Goal: Task Accomplishment & Management: Complete application form

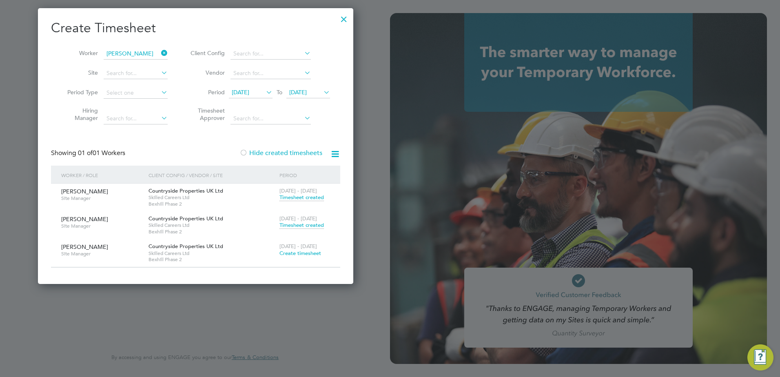
scroll to position [275, 316]
drag, startPoint x: 344, startPoint y: 16, endPoint x: 348, endPoint y: 17, distance: 4.2
click at [344, 16] on div at bounding box center [344, 17] width 15 height 15
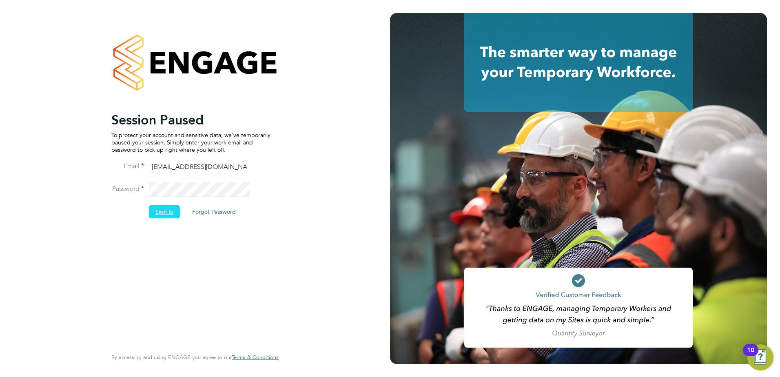
click at [162, 215] on button "Sign In" at bounding box center [164, 211] width 31 height 13
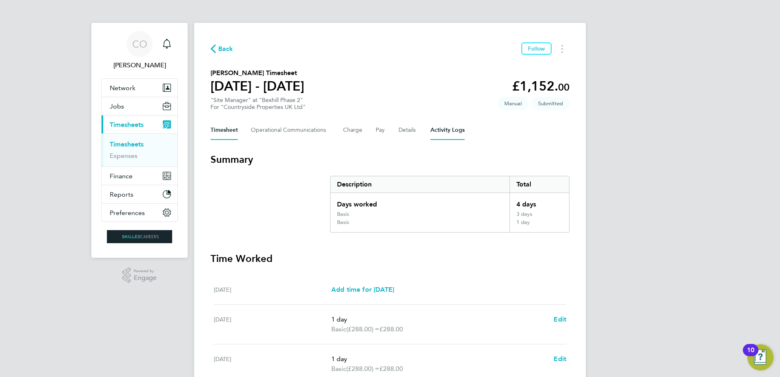
click at [446, 126] on Logs-tab "Activity Logs" at bounding box center [447, 130] width 34 height 20
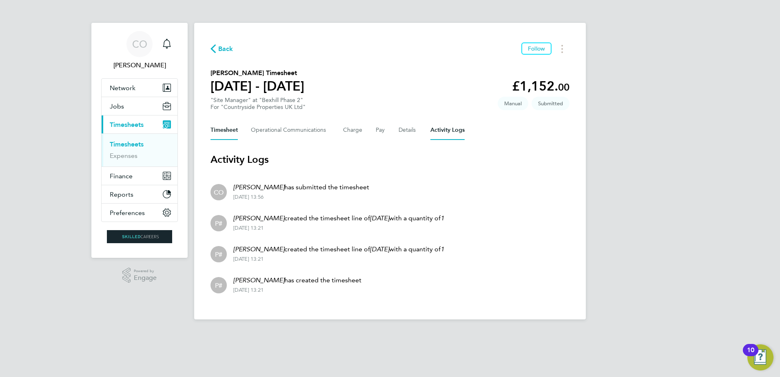
drag, startPoint x: 212, startPoint y: 124, endPoint x: 227, endPoint y: 124, distance: 15.1
click at [212, 124] on button "Timesheet" at bounding box center [224, 130] width 27 height 20
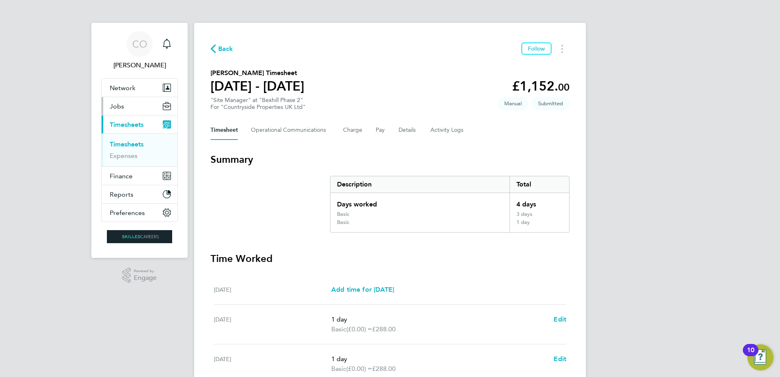
click at [116, 106] on span "Jobs" at bounding box center [117, 106] width 14 height 8
click at [111, 124] on span "Timesheets" at bounding box center [127, 125] width 34 height 8
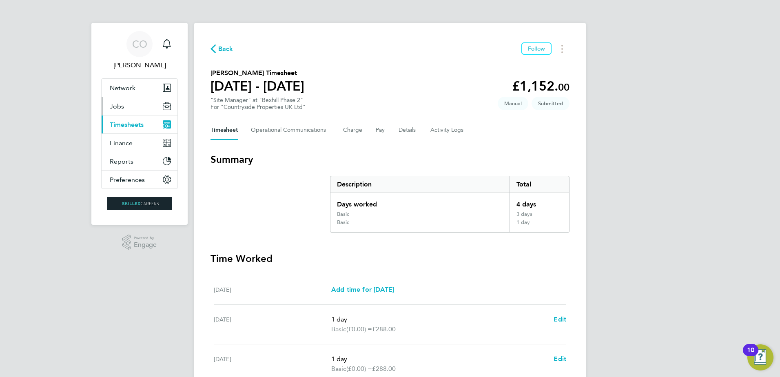
click at [115, 104] on span "Jobs" at bounding box center [117, 106] width 14 height 8
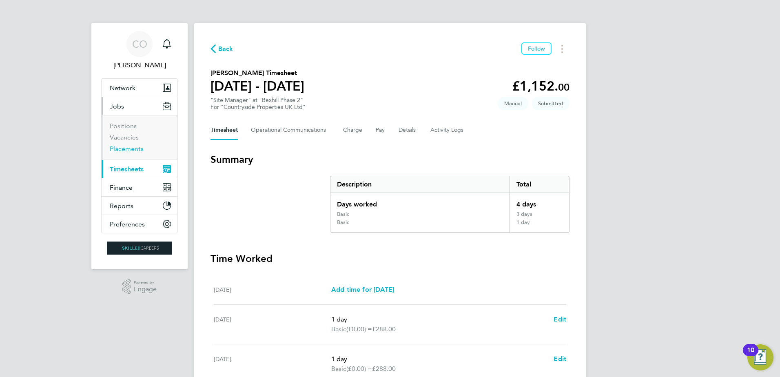
click at [116, 146] on link "Placements" at bounding box center [127, 149] width 34 height 8
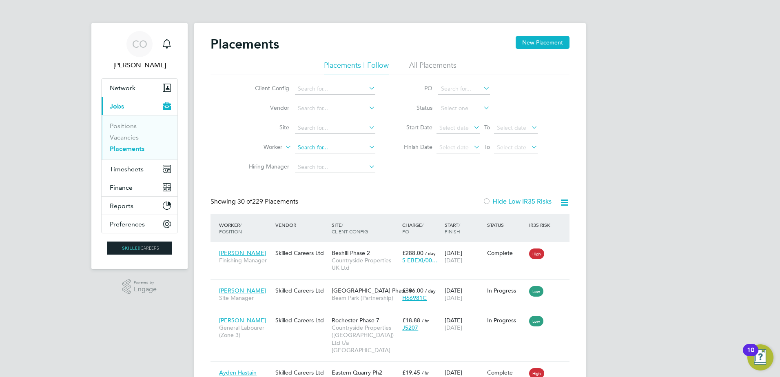
click at [319, 148] on input at bounding box center [335, 147] width 80 height 11
click at [347, 160] on b "Pelling" at bounding box center [356, 158] width 19 height 7
type input "[PERSON_NAME]"
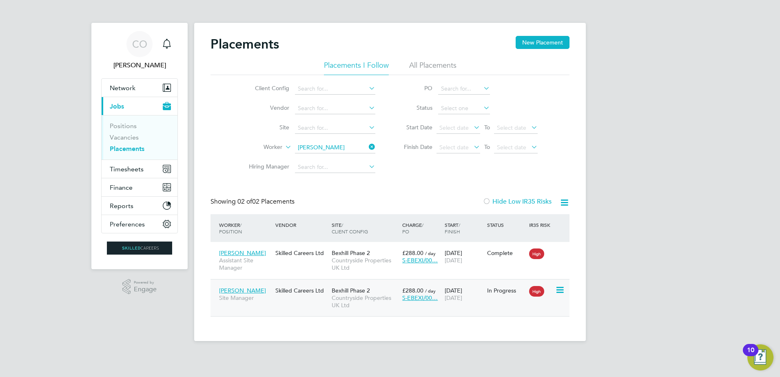
click at [368, 300] on span "Countryside Properties UK Ltd" at bounding box center [365, 301] width 67 height 15
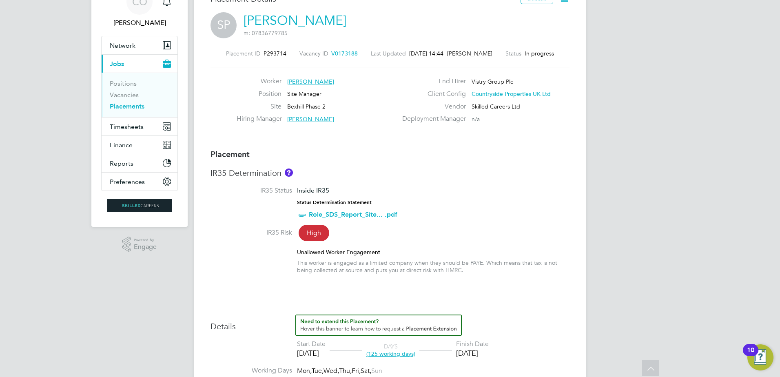
scroll to position [2, 0]
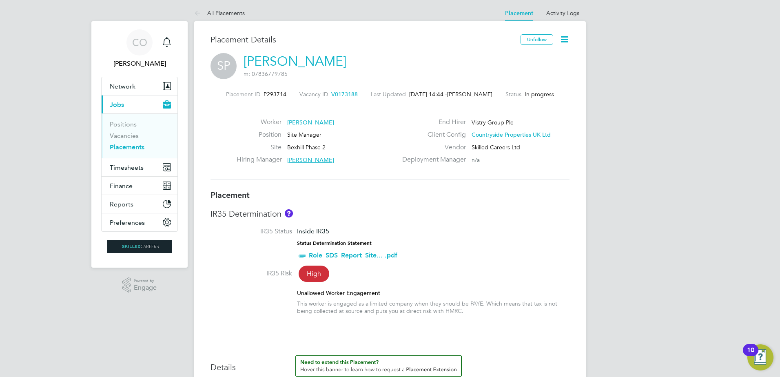
click at [555, 38] on div "Unfollow" at bounding box center [541, 43] width 55 height 19
click at [561, 36] on icon at bounding box center [564, 39] width 10 height 10
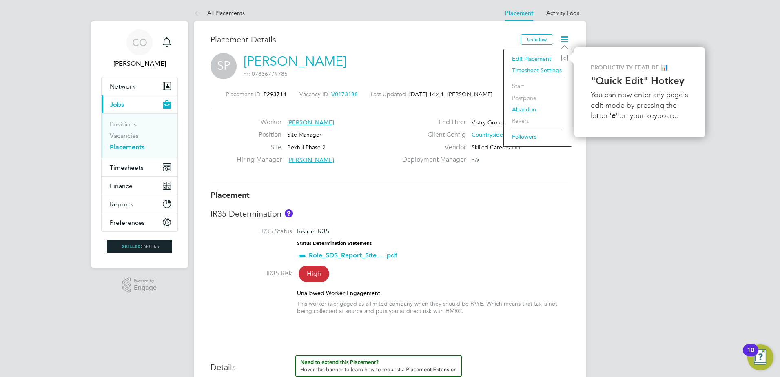
click at [463, 39] on h3 "Placement Details" at bounding box center [363, 39] width 304 height 11
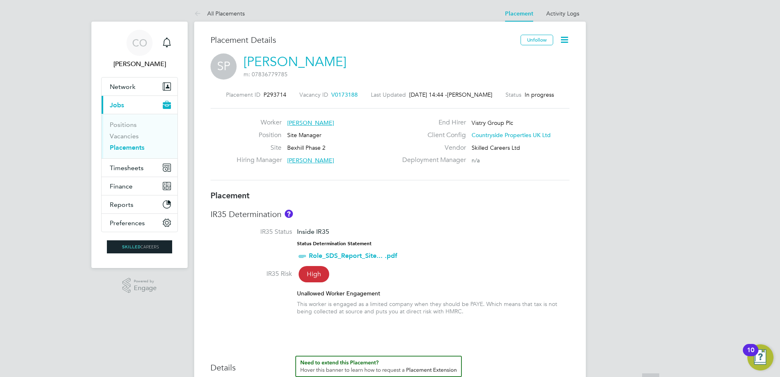
scroll to position [0, 0]
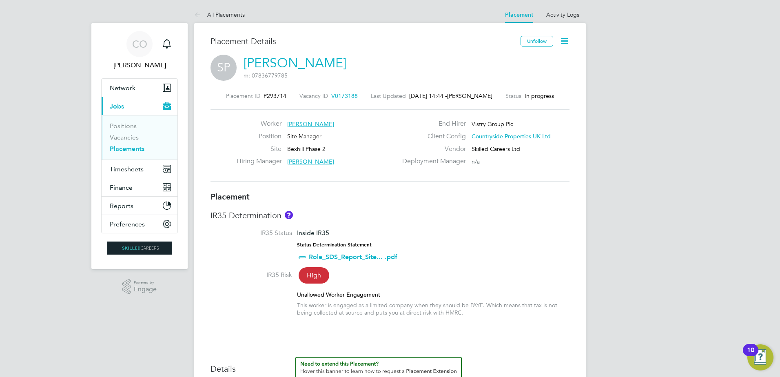
click at [564, 41] on icon at bounding box center [564, 41] width 10 height 10
click at [431, 67] on div "SP [PERSON_NAME] m: 07836779785" at bounding box center [390, 69] width 359 height 28
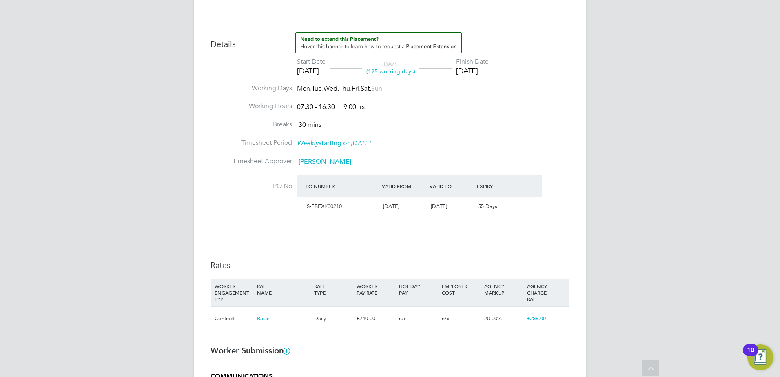
scroll to position [326, 0]
click at [310, 160] on span "[PERSON_NAME]" at bounding box center [325, 160] width 53 height 8
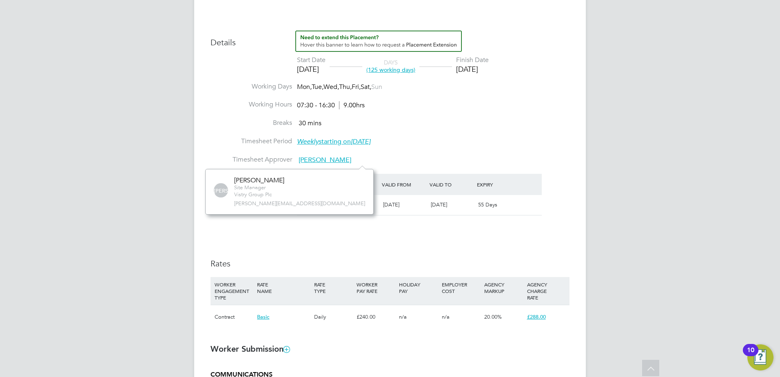
scroll to position [46, 123]
click at [564, 134] on li "Breaks 30 mins" at bounding box center [390, 128] width 359 height 18
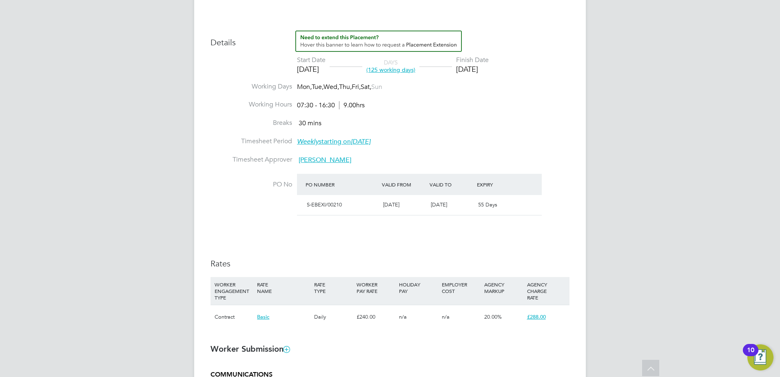
drag, startPoint x: 519, startPoint y: 97, endPoint x: 523, endPoint y: 95, distance: 4.8
click at [523, 95] on li "Working Days Mon, Tue, Wed, Thu, Fri, Sat, Sun" at bounding box center [390, 91] width 359 height 18
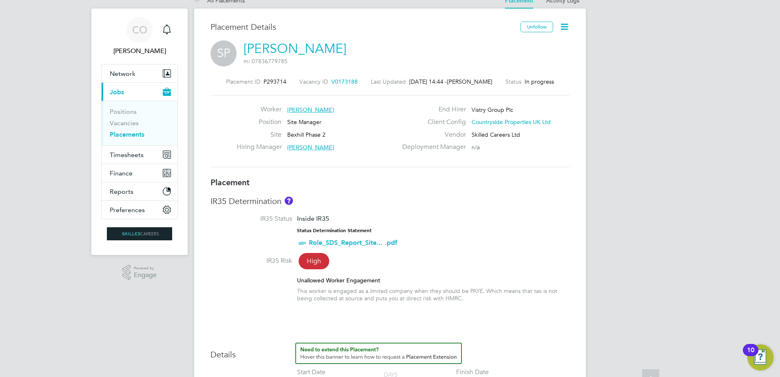
scroll to position [0, 0]
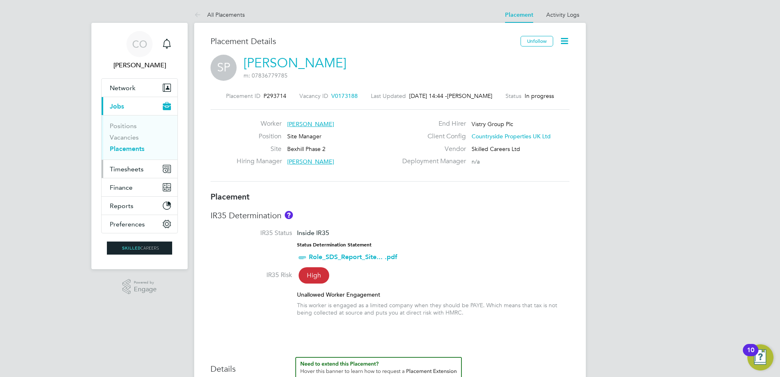
click at [133, 175] on button "Timesheets" at bounding box center [140, 169] width 76 height 18
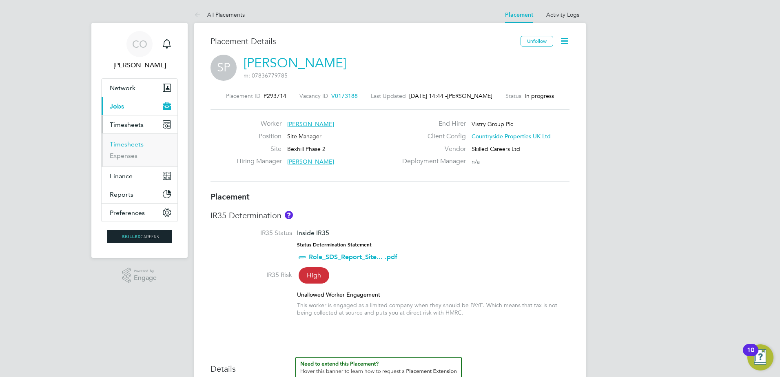
click at [129, 143] on link "Timesheets" at bounding box center [127, 144] width 34 height 8
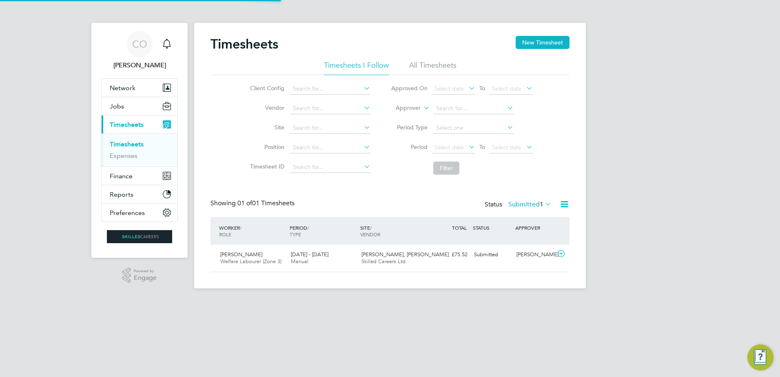
scroll to position [21, 71]
click at [537, 50] on div "Timesheets New Timesheet" at bounding box center [390, 48] width 359 height 24
drag, startPoint x: 556, startPoint y: 44, endPoint x: 563, endPoint y: 52, distance: 10.4
click at [556, 44] on button "New Timesheet" at bounding box center [543, 42] width 54 height 13
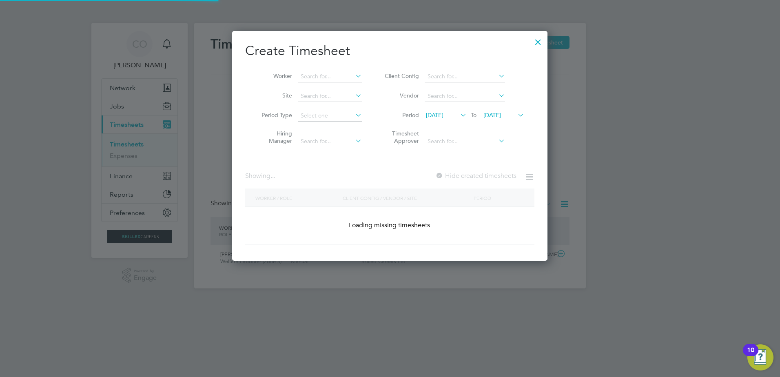
scroll to position [1118, 316]
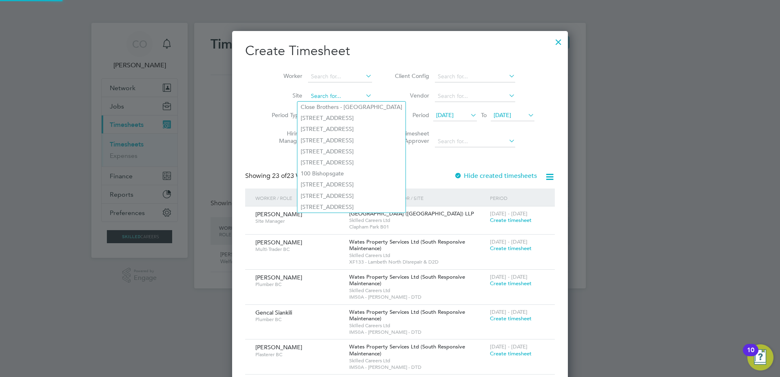
click at [327, 94] on input at bounding box center [340, 96] width 64 height 11
click at [333, 72] on input at bounding box center [340, 76] width 64 height 11
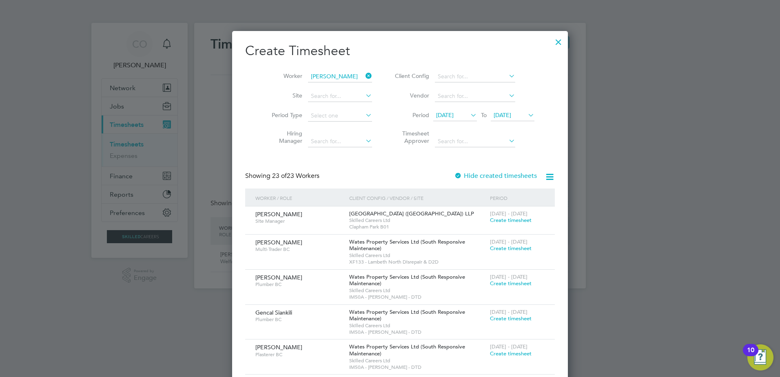
click at [349, 88] on li "[PERSON_NAME]" at bounding box center [334, 87] width 74 height 11
type input "[PERSON_NAME]"
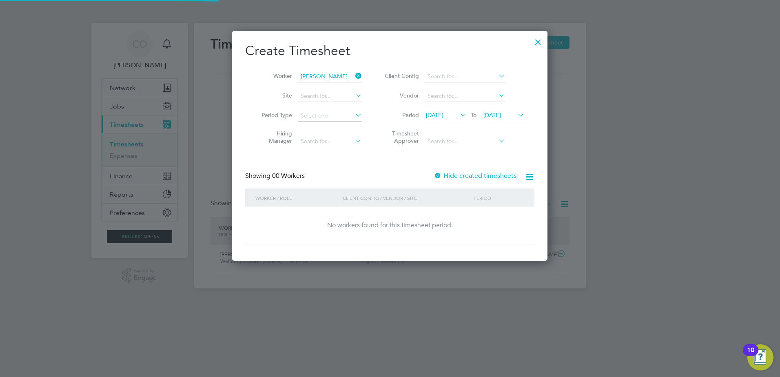
scroll to position [230, 316]
click at [459, 112] on icon at bounding box center [459, 114] width 0 height 11
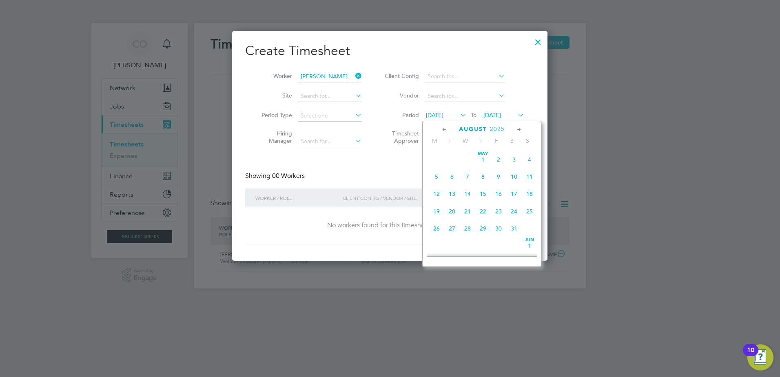
scroll to position [300, 0]
click at [432, 191] on span "18" at bounding box center [437, 187] width 16 height 16
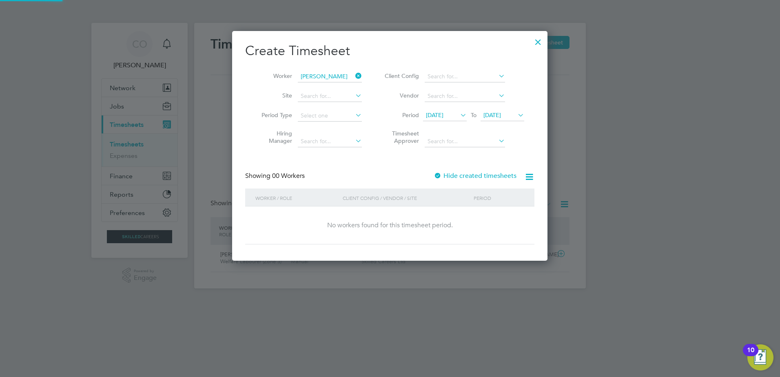
scroll to position [230, 316]
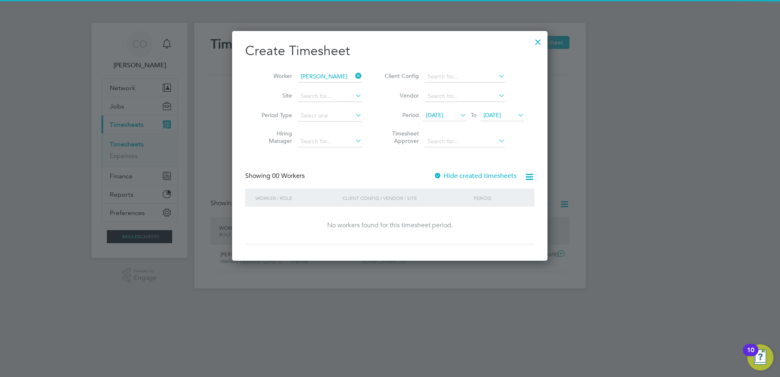
click at [501, 113] on span "[DATE]" at bounding box center [492, 114] width 18 height 7
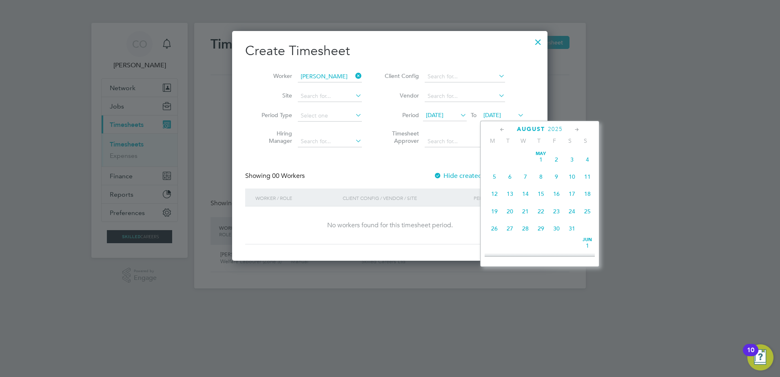
scroll to position [318, 0]
click at [581, 208] on span "7" at bounding box center [588, 203] width 16 height 16
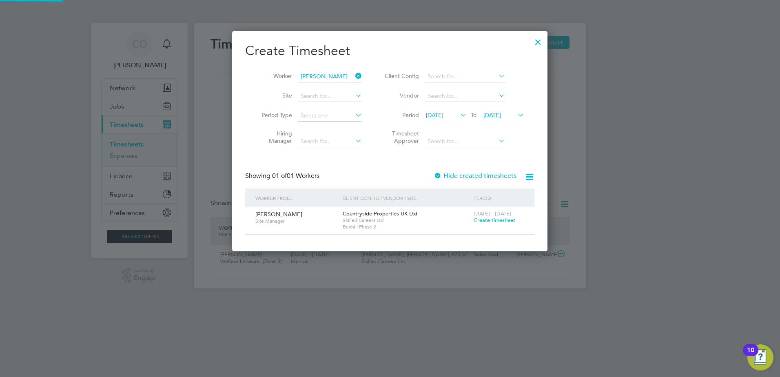
scroll to position [220, 316]
click at [440, 174] on div at bounding box center [438, 176] width 8 height 8
click at [434, 116] on span "[DATE]" at bounding box center [435, 114] width 18 height 7
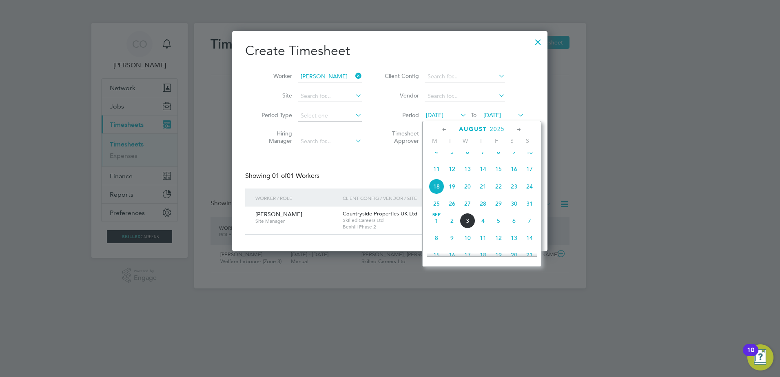
click at [433, 169] on span "11" at bounding box center [437, 169] width 16 height 16
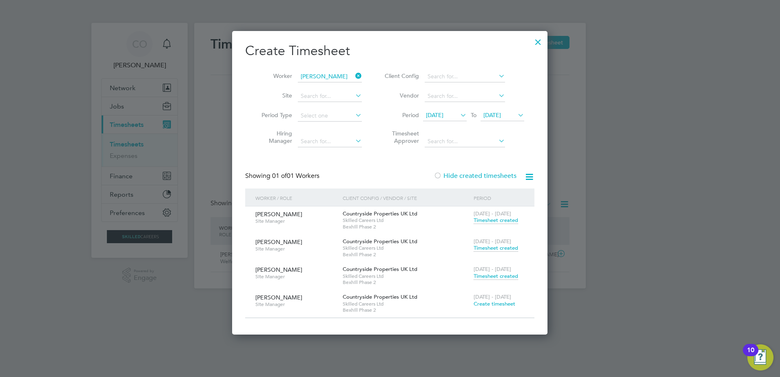
click at [480, 275] on span "Timesheet created" at bounding box center [496, 276] width 44 height 7
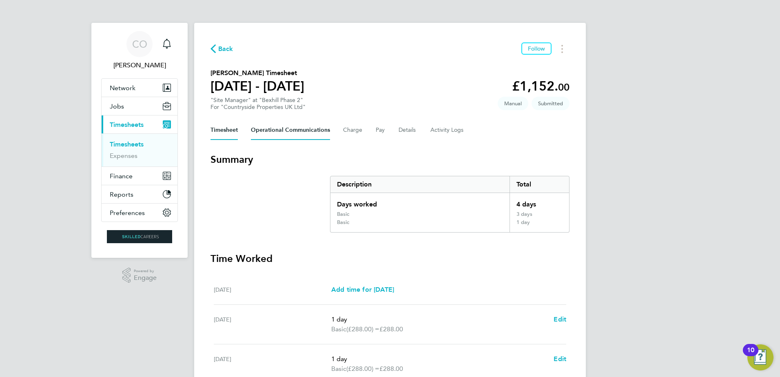
drag, startPoint x: 287, startPoint y: 129, endPoint x: 295, endPoint y: 129, distance: 7.4
click at [287, 129] on Communications-tab "Operational Communications" at bounding box center [290, 130] width 79 height 20
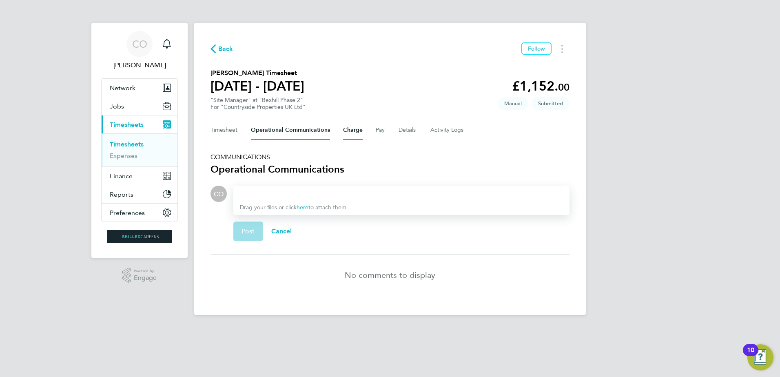
click at [353, 134] on button "Charge" at bounding box center [353, 130] width 20 height 20
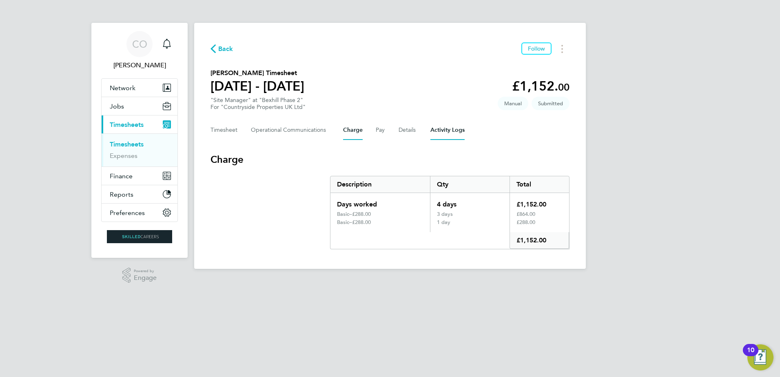
click at [435, 132] on Logs-tab "Activity Logs" at bounding box center [447, 130] width 34 height 20
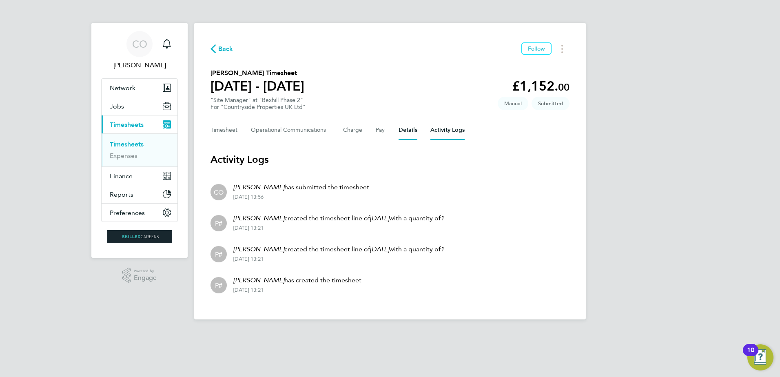
click at [401, 129] on button "Details" at bounding box center [408, 130] width 19 height 20
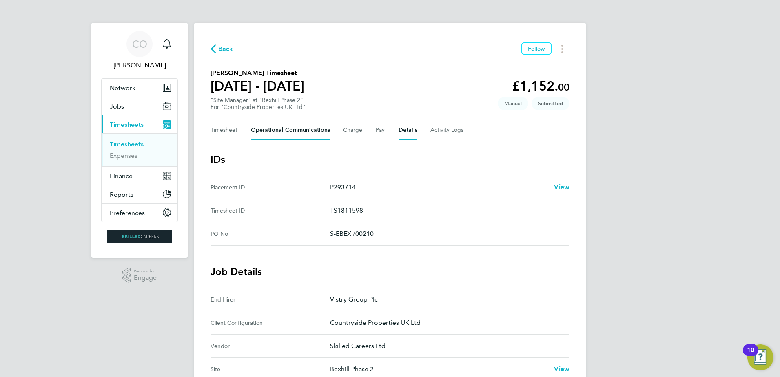
click at [276, 130] on Communications-tab "Operational Communications" at bounding box center [290, 130] width 79 height 20
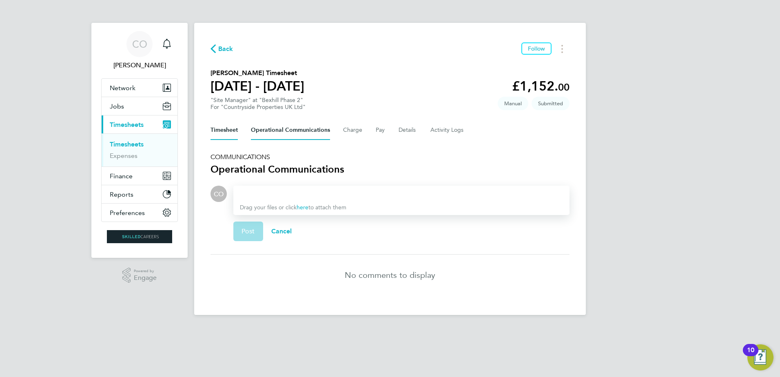
click at [215, 133] on button "Timesheet" at bounding box center [224, 130] width 27 height 20
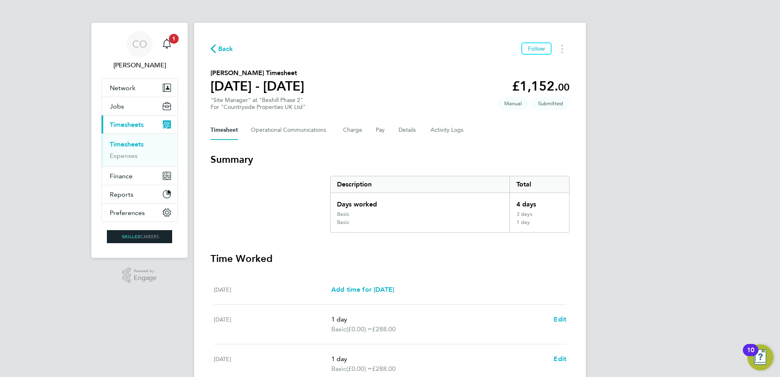
click at [220, 46] on span "Back" at bounding box center [225, 49] width 15 height 10
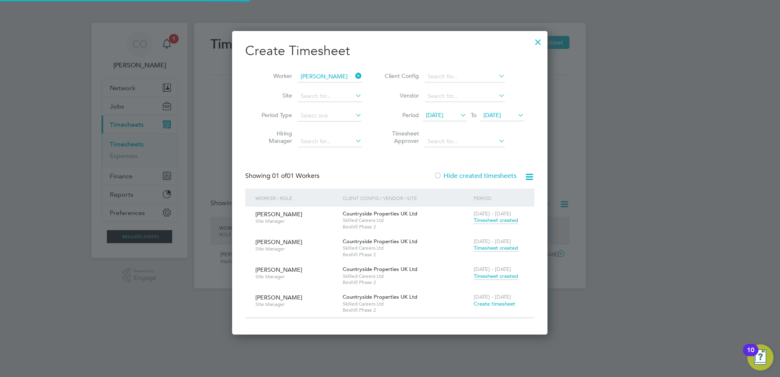
scroll to position [21, 71]
click at [491, 273] on span "Timesheet created" at bounding box center [496, 276] width 44 height 7
click at [539, 41] on div at bounding box center [538, 40] width 15 height 15
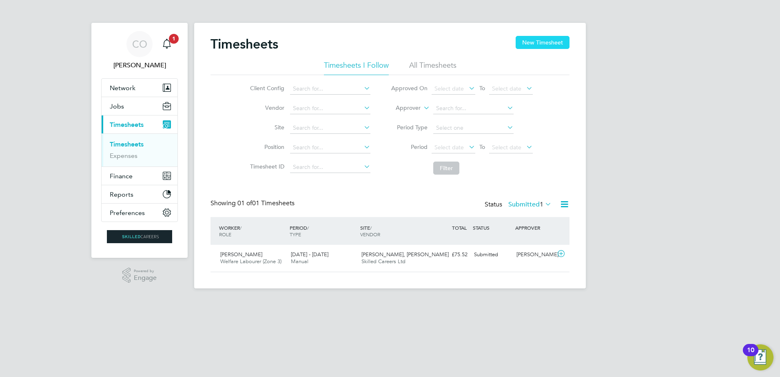
click at [531, 44] on button "New Timesheet" at bounding box center [543, 42] width 54 height 13
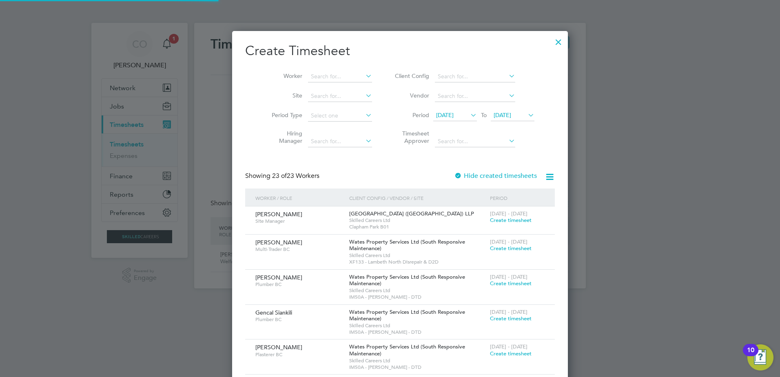
scroll to position [4, 4]
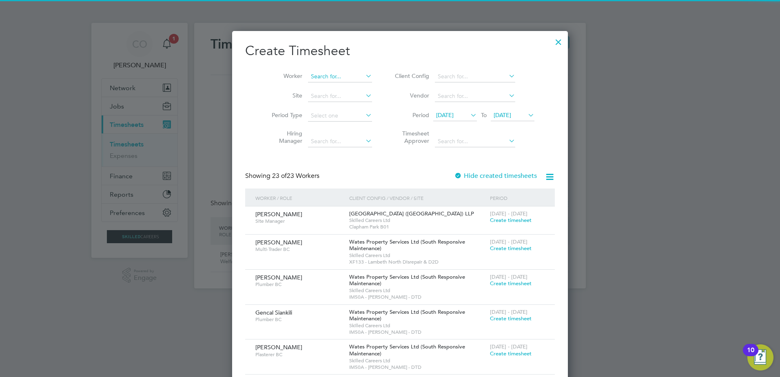
click at [338, 77] on input at bounding box center [340, 76] width 64 height 11
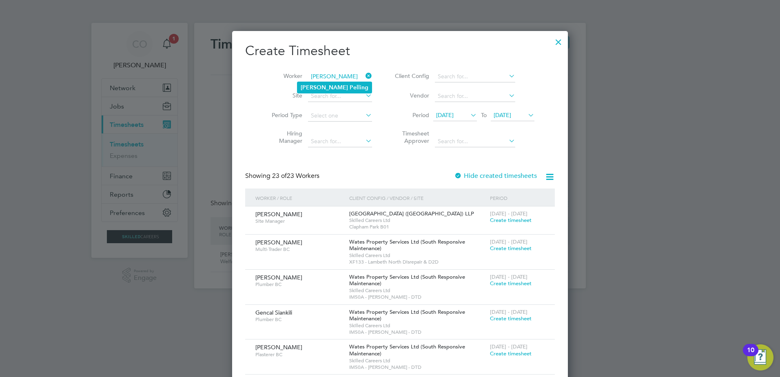
click at [311, 86] on b "[PERSON_NAME]" at bounding box center [324, 87] width 47 height 7
type input "[PERSON_NAME]"
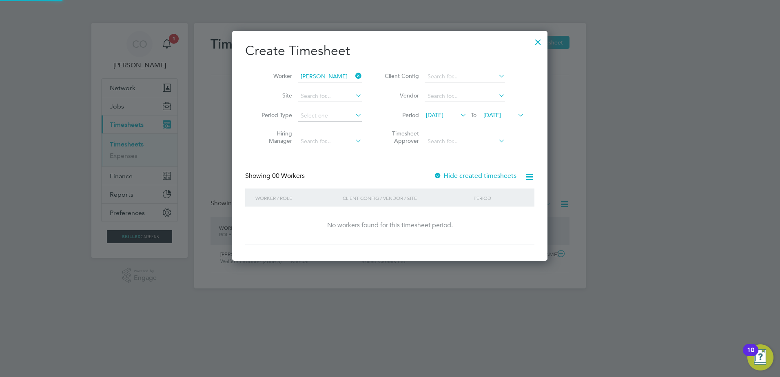
scroll to position [230, 316]
click at [443, 117] on span "[DATE]" at bounding box center [435, 114] width 18 height 7
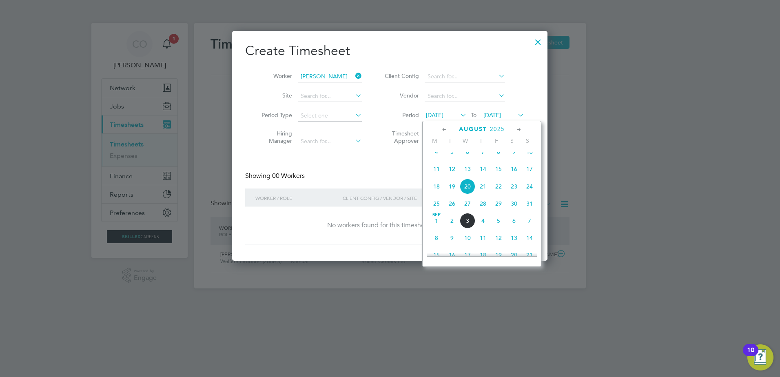
click at [439, 176] on span "11" at bounding box center [437, 169] width 16 height 16
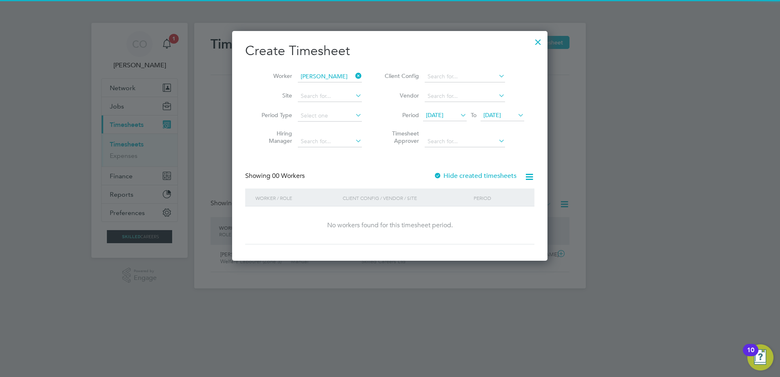
click at [501, 117] on span "[DATE]" at bounding box center [492, 114] width 18 height 7
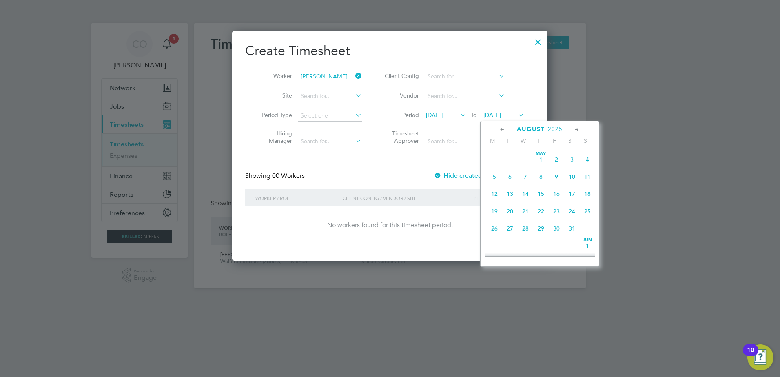
scroll to position [318, 0]
click at [589, 227] on span "14" at bounding box center [588, 221] width 16 height 16
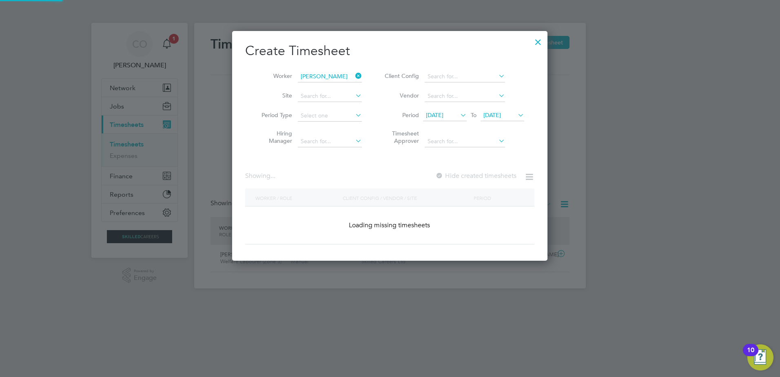
scroll to position [248, 316]
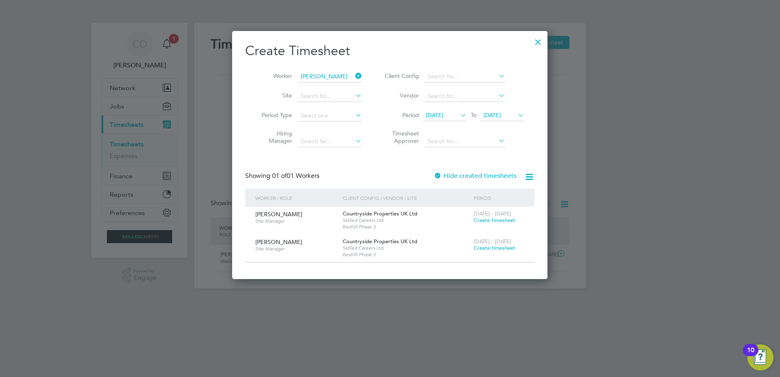
click at [440, 178] on div at bounding box center [438, 176] width 8 height 8
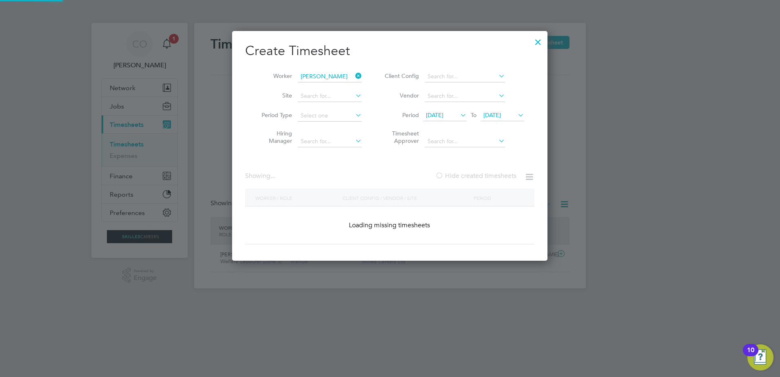
scroll to position [4, 4]
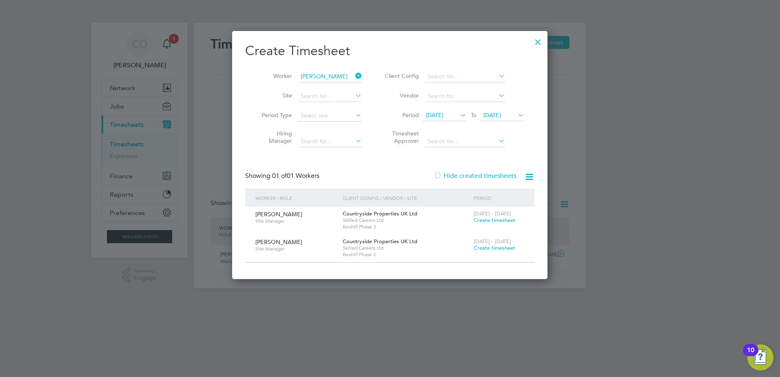
click at [541, 42] on div at bounding box center [538, 40] width 15 height 15
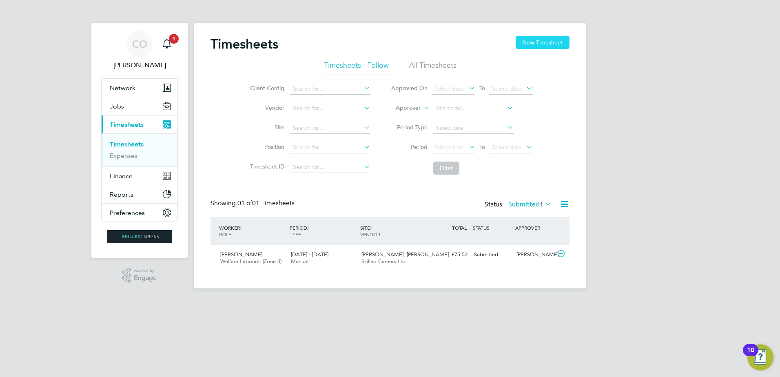
click at [545, 42] on button "New Timesheet" at bounding box center [543, 42] width 54 height 13
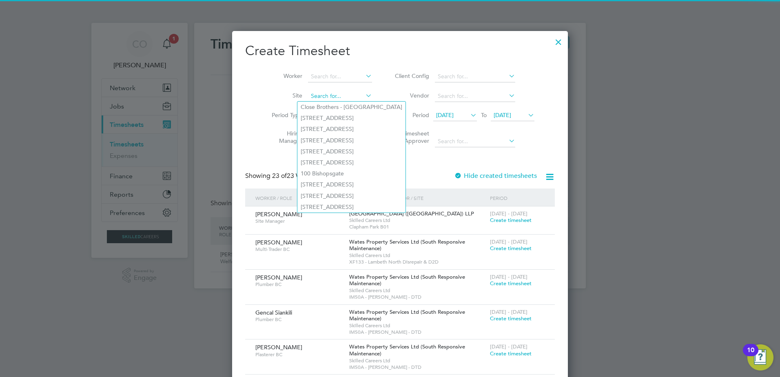
click at [315, 93] on input at bounding box center [340, 96] width 64 height 11
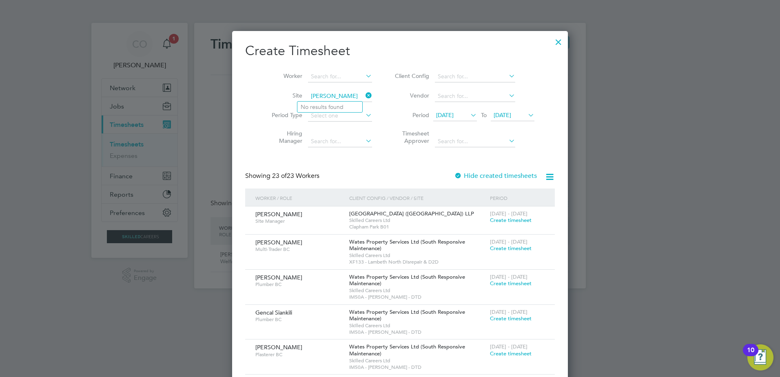
type input "[PERSON_NAME]"
drag, startPoint x: 359, startPoint y: 96, endPoint x: 326, endPoint y: 78, distance: 37.8
click at [364, 96] on icon at bounding box center [364, 95] width 0 height 11
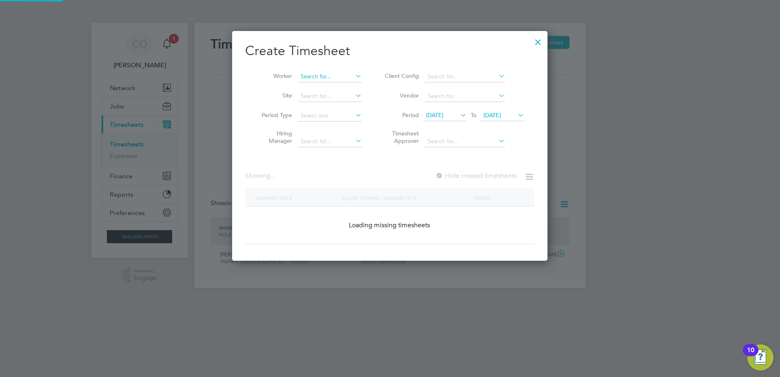
click at [323, 78] on input at bounding box center [330, 76] width 64 height 11
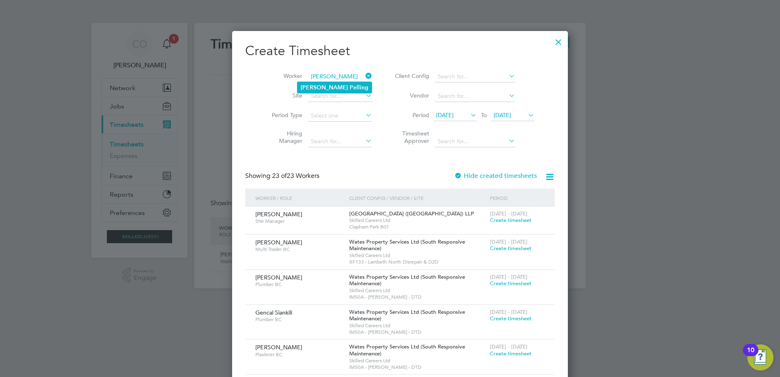
click at [319, 83] on li "[PERSON_NAME]" at bounding box center [334, 87] width 74 height 11
type input "[PERSON_NAME]"
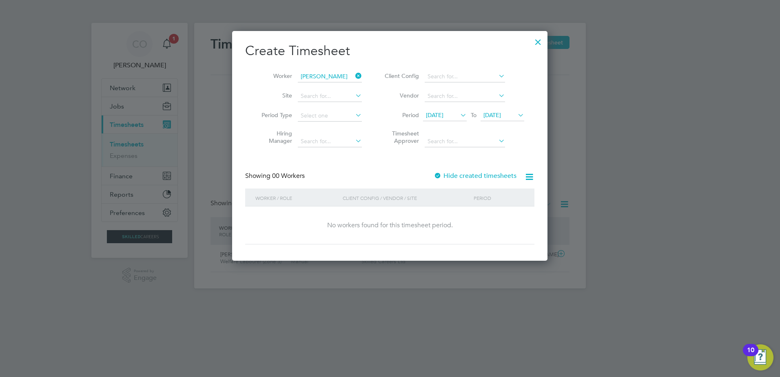
click at [459, 116] on icon at bounding box center [459, 114] width 0 height 11
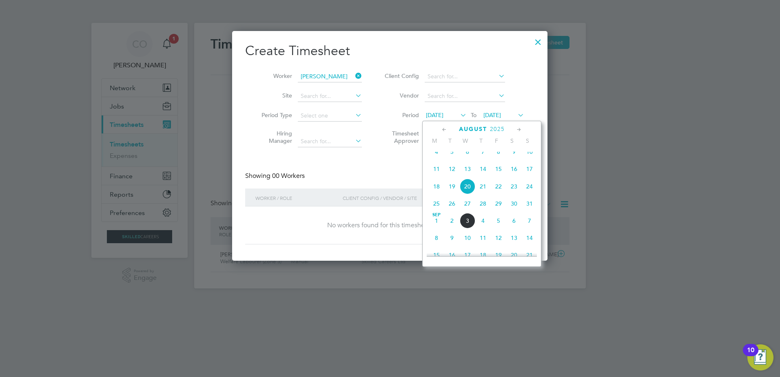
click at [437, 173] on span "11" at bounding box center [437, 169] width 16 height 16
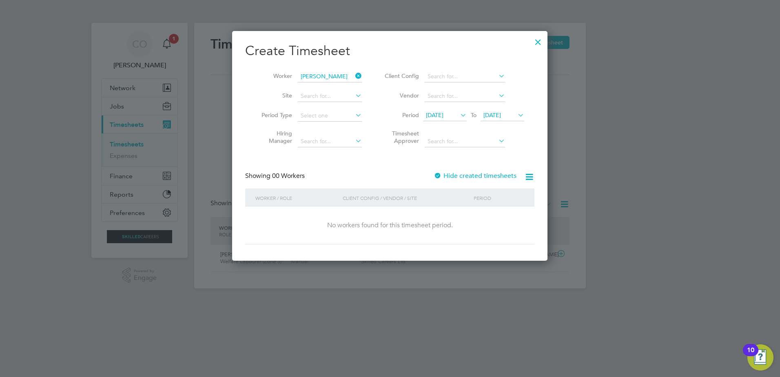
click at [449, 172] on label "Hide created timesheets" at bounding box center [475, 176] width 83 height 8
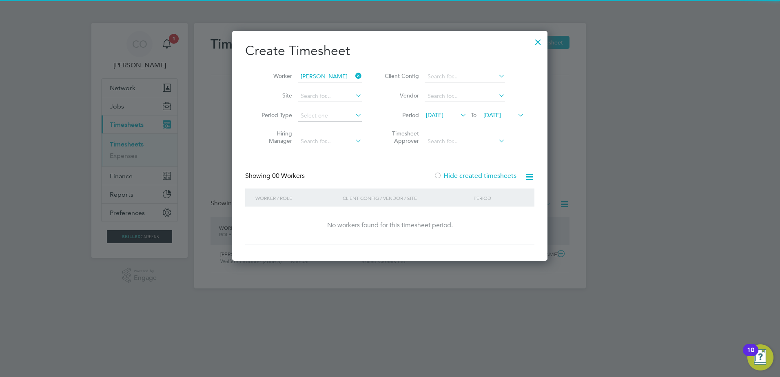
click at [516, 109] on li "Period [DATE] To [DATE]" at bounding box center [453, 116] width 162 height 20
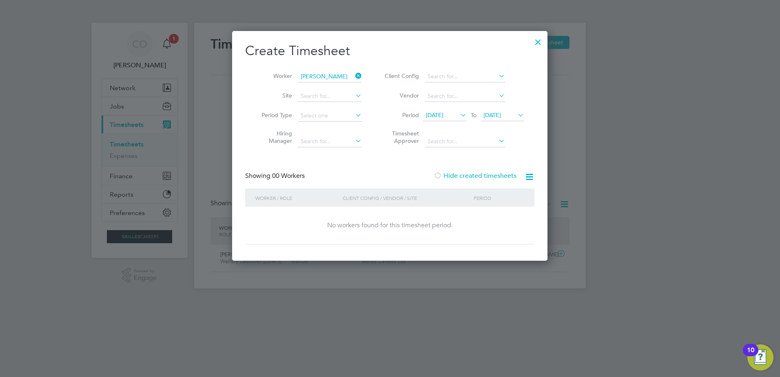
click at [501, 113] on span "[DATE]" at bounding box center [492, 114] width 18 height 7
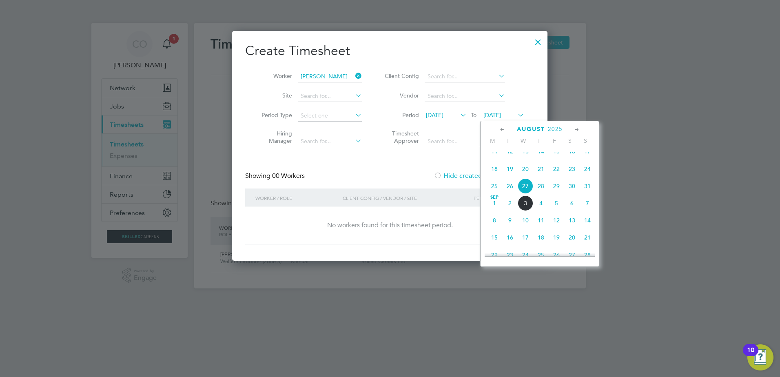
click at [590, 225] on span "14" at bounding box center [588, 221] width 16 height 16
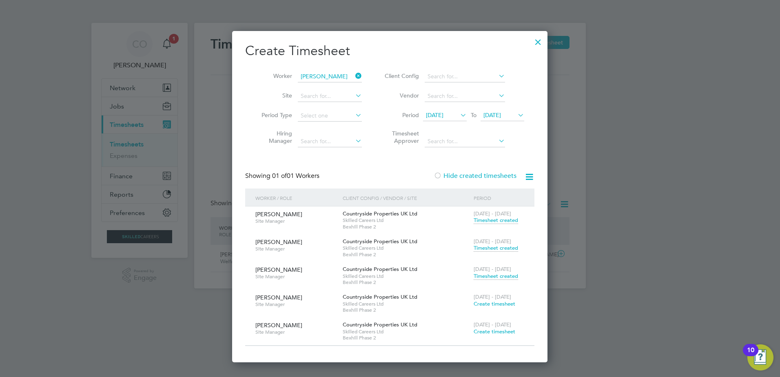
click at [492, 272] on div "[DATE] - [DATE] Timesheet created" at bounding box center [499, 273] width 55 height 22
click at [491, 274] on span "Timesheet created" at bounding box center [496, 276] width 44 height 7
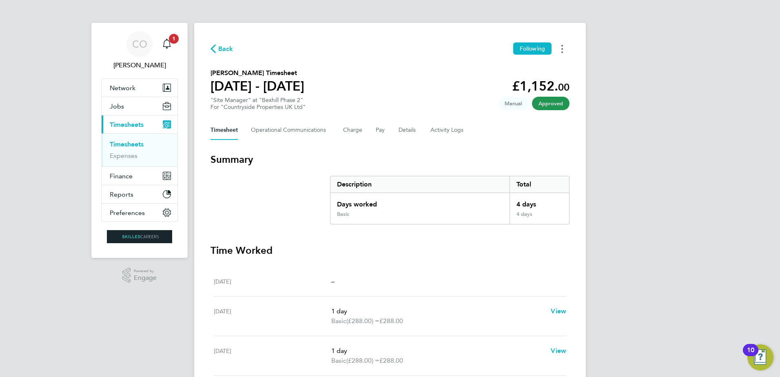
click at [565, 48] on button "Timesheets Menu" at bounding box center [562, 48] width 15 height 13
click at [511, 69] on link "Download timesheet" at bounding box center [521, 67] width 98 height 16
click at [564, 40] on div "Back Following [PERSON_NAME] Timesheet [DATE] - [DATE] £1,152. 00 "Site Manager…" at bounding box center [390, 298] width 392 height 550
click at [563, 51] on icon "Timesheets Menu" at bounding box center [562, 49] width 2 height 8
click at [498, 66] on link "Download timesheet" at bounding box center [521, 67] width 98 height 16
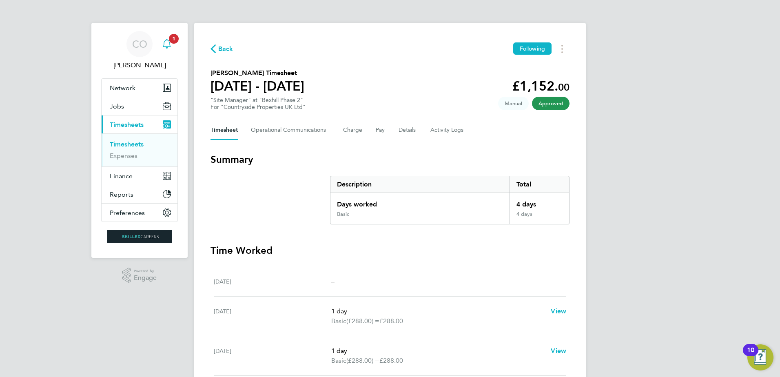
click at [165, 41] on icon "Main navigation" at bounding box center [167, 43] width 8 height 8
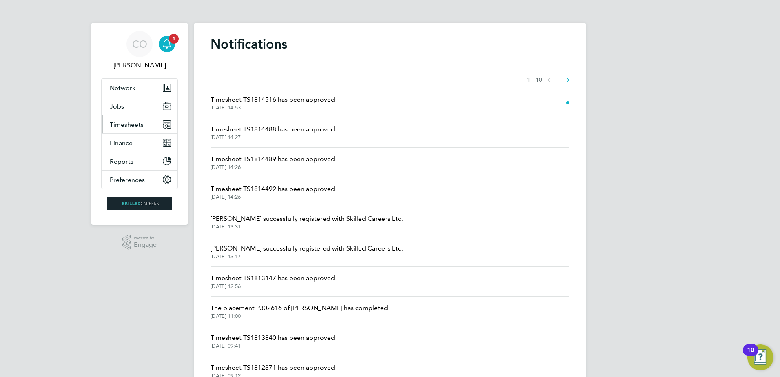
click at [120, 125] on span "Timesheets" at bounding box center [127, 125] width 34 height 8
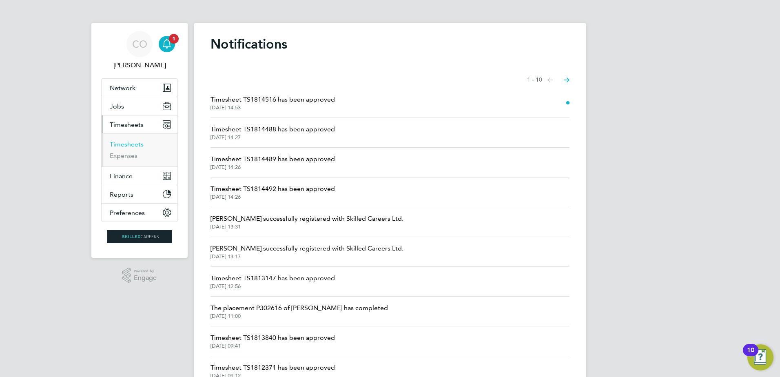
click at [129, 144] on link "Timesheets" at bounding box center [127, 144] width 34 height 8
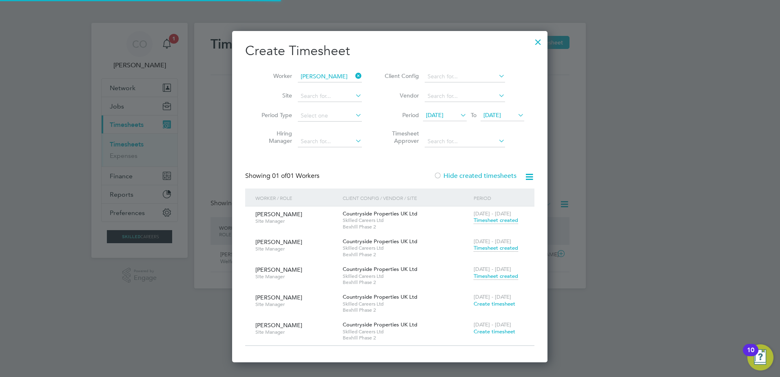
scroll to position [21, 71]
click at [538, 39] on div at bounding box center [538, 40] width 15 height 15
